Goal: Transaction & Acquisition: Obtain resource

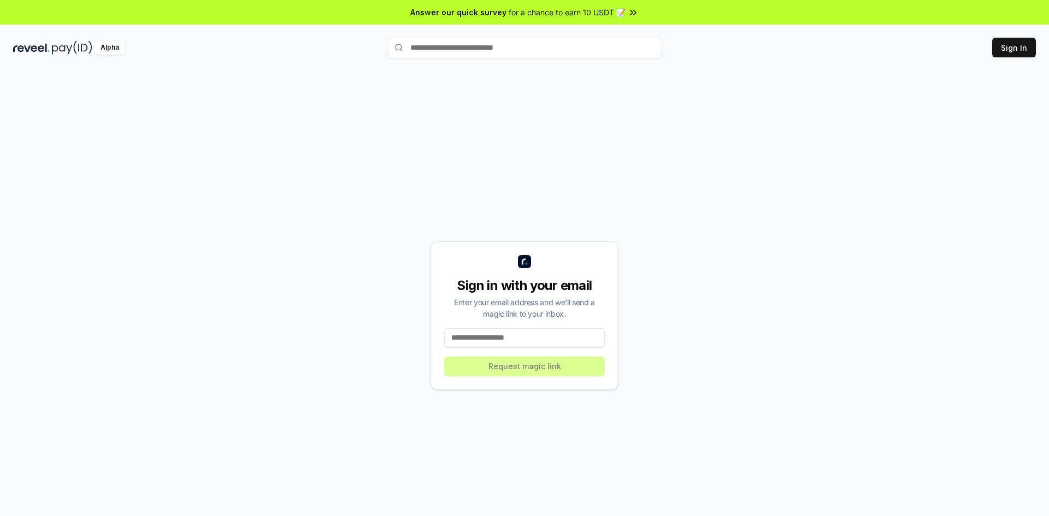
click at [510, 345] on input at bounding box center [524, 338] width 161 height 20
click at [1020, 49] on button "Sign In" at bounding box center [1014, 48] width 44 height 20
click at [481, 335] on input at bounding box center [524, 338] width 161 height 20
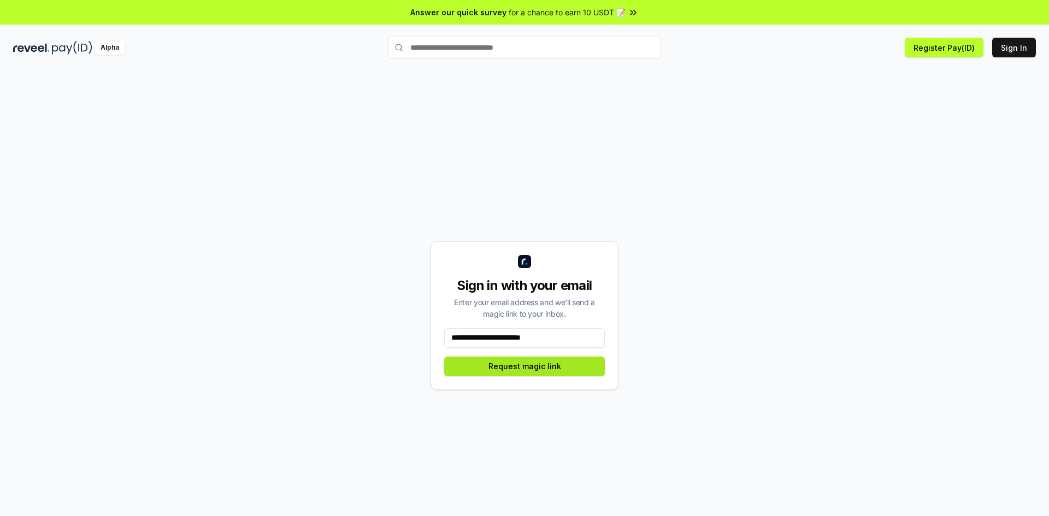
type input "**********"
click at [504, 372] on button "Request magic link" at bounding box center [524, 367] width 161 height 20
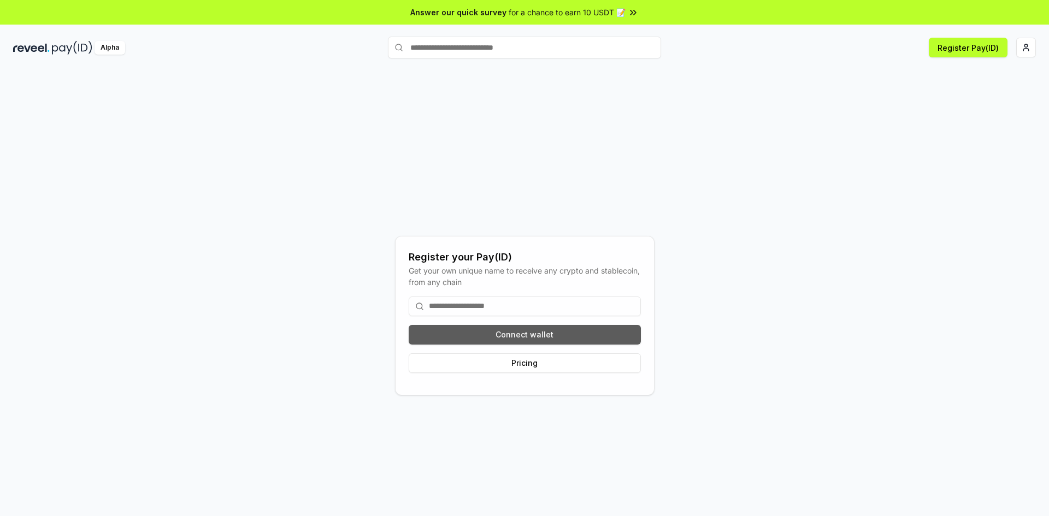
click at [548, 328] on button "Connect wallet" at bounding box center [525, 335] width 232 height 20
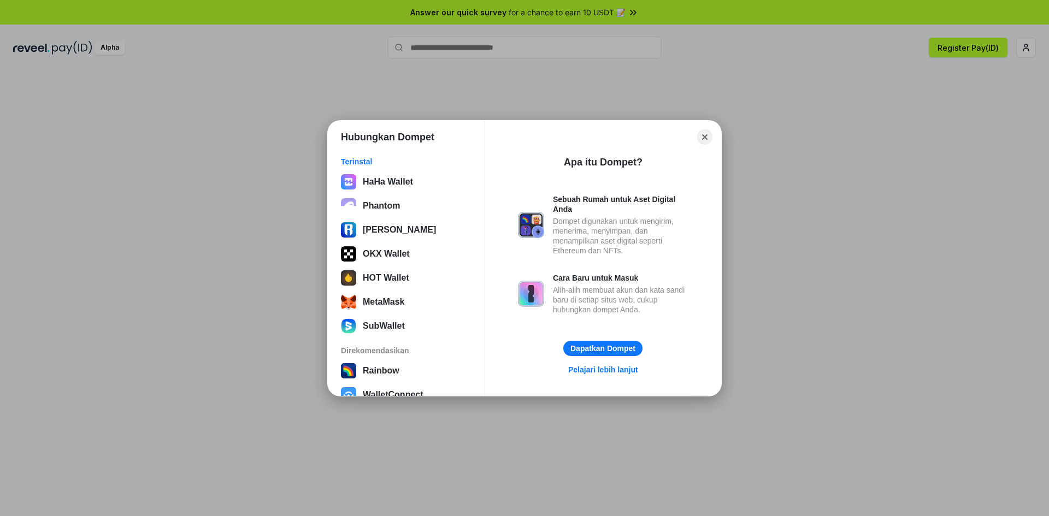
click at [429, 242] on div "HaHa Wallet Phantom Ronin Wallet OKX Wallet HOT Wallet MetaMask SubWallet" at bounding box center [406, 254] width 137 height 166
click at [429, 244] on button "OKX Wallet" at bounding box center [406, 254] width 137 height 22
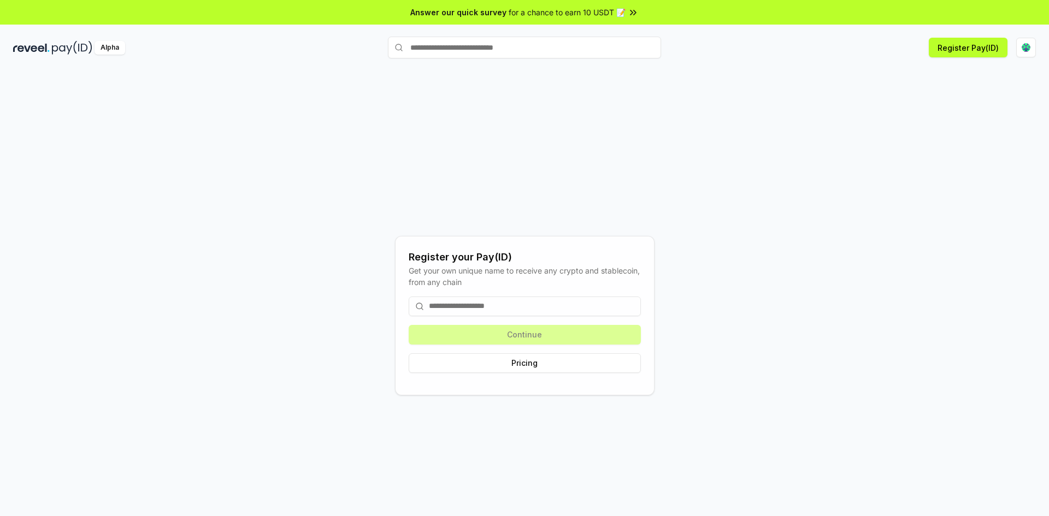
click at [580, 299] on input at bounding box center [525, 307] width 232 height 20
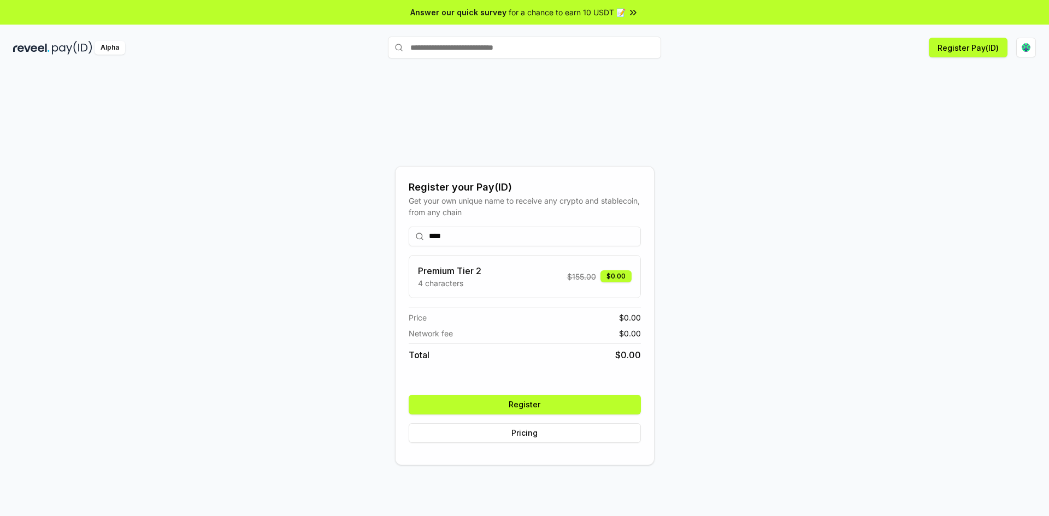
type input "****"
click at [573, 278] on span "$ 155.00" at bounding box center [581, 276] width 29 height 11
click at [583, 398] on button "Register" at bounding box center [525, 405] width 232 height 20
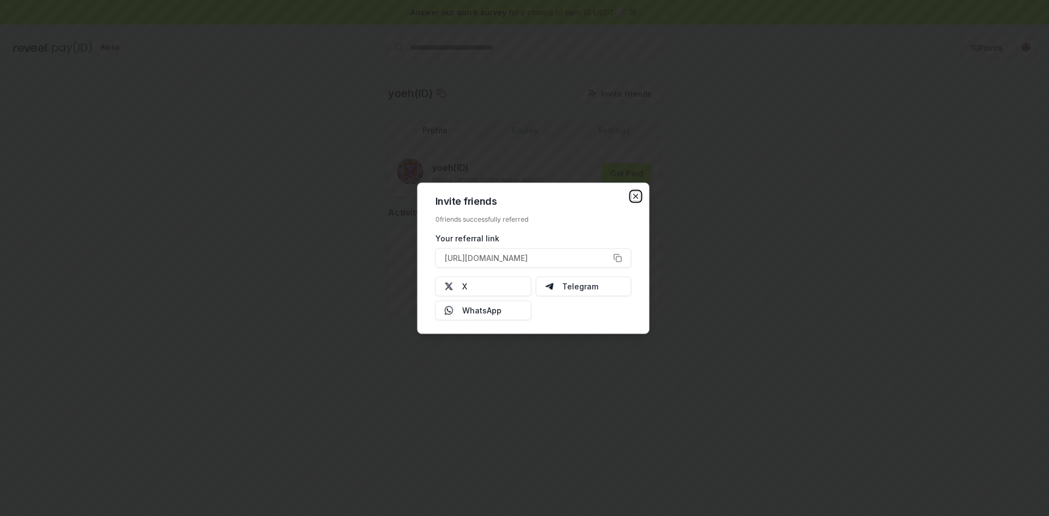
click at [635, 193] on icon "button" at bounding box center [636, 196] width 9 height 9
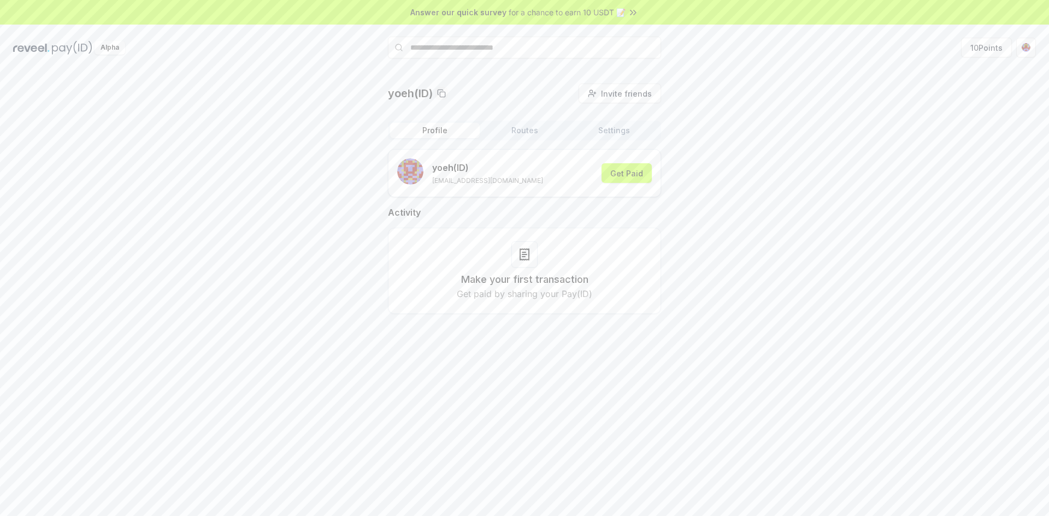
click at [598, 16] on span "for a chance to earn 10 USDT 📝" at bounding box center [567, 12] width 117 height 11
click at [977, 51] on button "10 Points" at bounding box center [986, 48] width 51 height 20
